Goal: Information Seeking & Learning: Learn about a topic

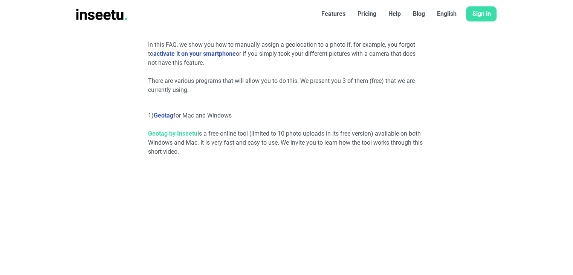
scroll to position [259, 0]
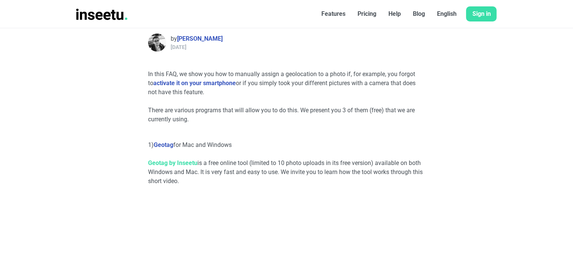
click at [173, 163] on link "Geotag by Inseetu" at bounding box center [172, 162] width 49 height 7
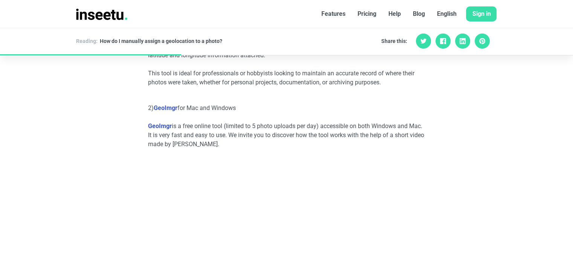
scroll to position [894, 0]
click at [162, 128] on link "GeoImgr" at bounding box center [160, 126] width 24 height 7
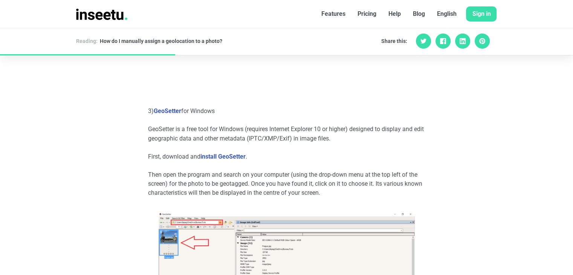
scroll to position [1294, 0]
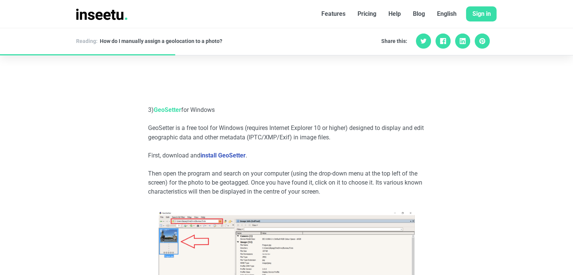
click at [167, 108] on link "GeoSetter" at bounding box center [167, 109] width 27 height 7
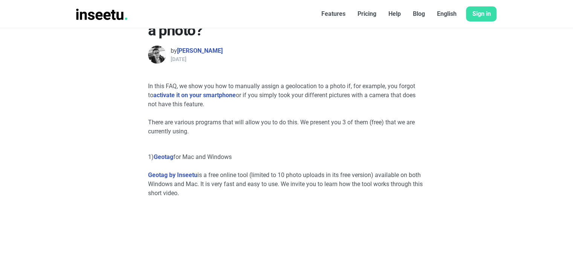
scroll to position [246, 0]
click at [187, 177] on link "Geotag by Inseetu" at bounding box center [172, 174] width 49 height 7
